Goal: Task Accomplishment & Management: Manage account settings

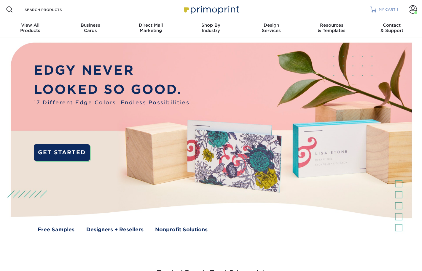
click at [385, 9] on span "MY CART" at bounding box center [387, 9] width 17 height 5
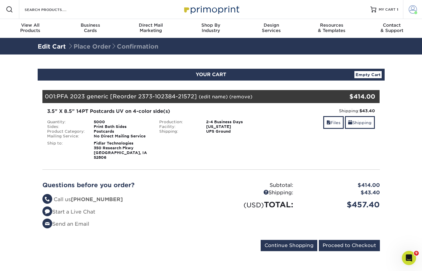
click at [410, 11] on span at bounding box center [413, 9] width 8 height 8
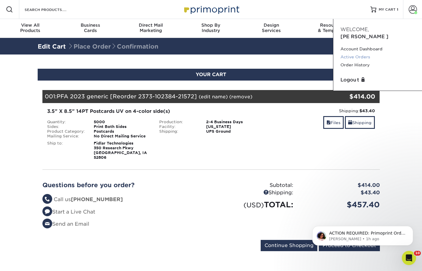
click at [357, 53] on link "Active Orders" at bounding box center [377, 57] width 74 height 8
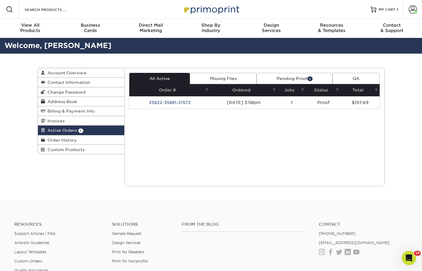
click at [297, 79] on link "Pending Proof 1" at bounding box center [295, 78] width 76 height 11
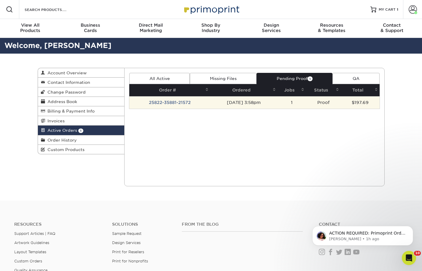
click at [200, 106] on td "25822-35881-21572" at bounding box center [169, 102] width 81 height 12
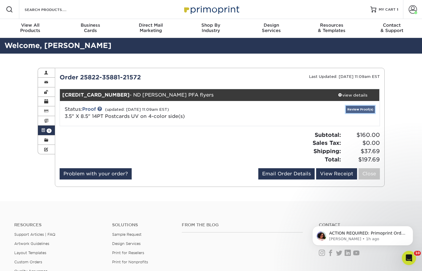
click at [355, 112] on link "Review Proof(s)" at bounding box center [360, 109] width 29 height 7
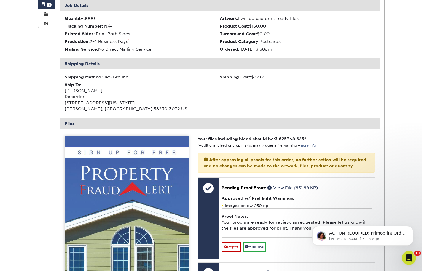
scroll to position [326, 0]
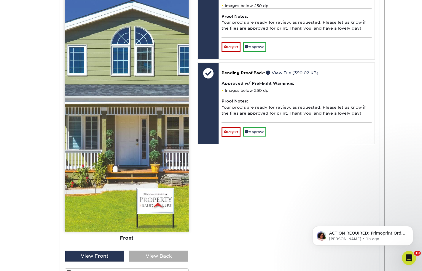
click at [151, 257] on div "View Back" at bounding box center [158, 256] width 59 height 11
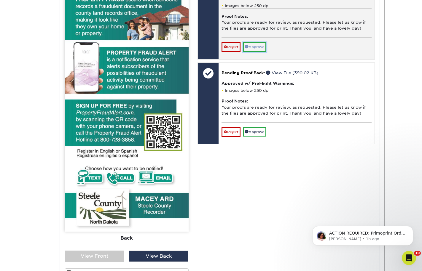
click at [260, 52] on link "Approve" at bounding box center [254, 46] width 23 height 9
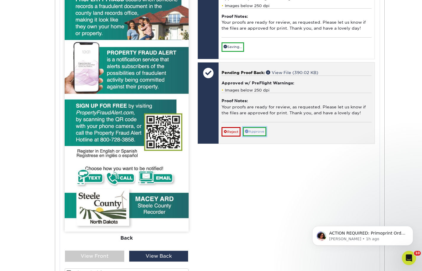
click at [257, 136] on link "Approve" at bounding box center [254, 131] width 23 height 9
